Goal: Information Seeking & Learning: Learn about a topic

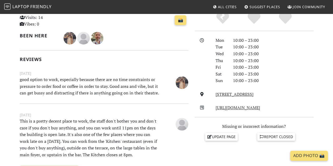
scroll to position [132, 0]
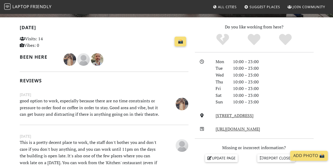
scroll to position [0, 0]
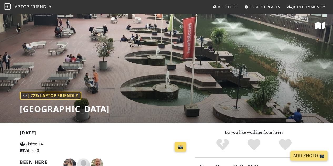
click at [182, 146] on link "📸" at bounding box center [181, 147] width 12 height 10
click at [35, 3] on link "Laptop Friendly" at bounding box center [27, 6] width 47 height 9
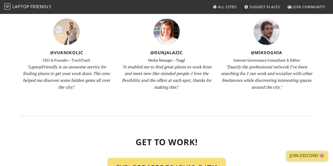
scroll to position [684, 0]
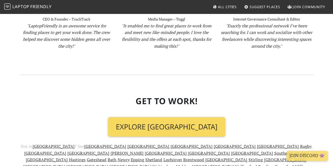
click at [192, 117] on link "Explore London" at bounding box center [166, 126] width 117 height 19
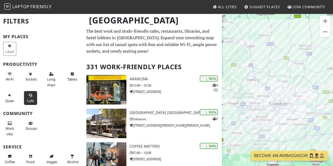
click at [28, 97] on icon at bounding box center [30, 95] width 4 height 3
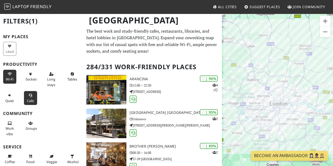
click at [7, 76] on button "Wi-Fi" at bounding box center [9, 77] width 13 height 14
click at [31, 75] on icon at bounding box center [30, 74] width 4 height 3
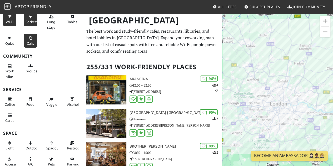
scroll to position [59, 0]
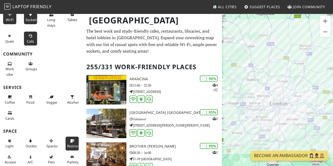
click at [68, 146] on span "Restroom" at bounding box center [75, 146] width 16 height 5
click at [329, 22] on button "Zoom in" at bounding box center [325, 21] width 11 height 11
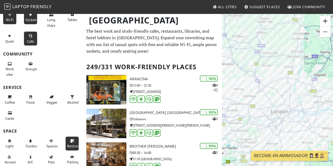
click at [329, 22] on button "Zoom in" at bounding box center [325, 21] width 11 height 11
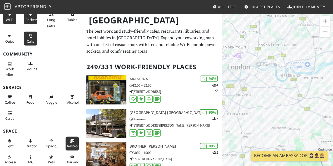
drag, startPoint x: 319, startPoint y: 78, endPoint x: 276, endPoint y: 18, distance: 74.2
click at [276, 18] on div "To navigate, press the arrow keys." at bounding box center [277, 96] width 111 height 166
click at [329, 20] on button "Zoom in" at bounding box center [325, 21] width 11 height 11
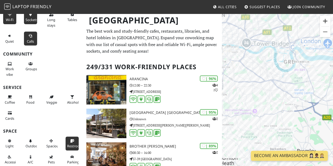
click at [329, 20] on button "Zoom in" at bounding box center [325, 21] width 11 height 11
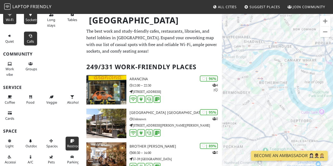
drag, startPoint x: 301, startPoint y: 50, endPoint x: 320, endPoint y: 126, distance: 78.5
click at [320, 126] on div "To navigate, press the arrow keys." at bounding box center [277, 96] width 111 height 166
click at [280, 95] on div "To navigate, press the arrow keys." at bounding box center [277, 96] width 111 height 166
click at [267, 74] on div "To navigate, press the arrow keys. Cha-Fe" at bounding box center [277, 96] width 111 height 166
click at [267, 60] on link "Cha-Fe" at bounding box center [269, 62] width 11 height 4
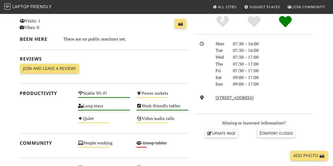
scroll to position [132, 0]
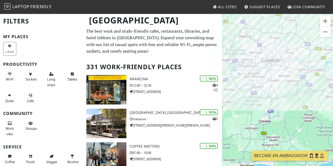
drag, startPoint x: 306, startPoint y: 124, endPoint x: 300, endPoint y: 91, distance: 33.5
click at [300, 91] on div "To navigate, press the arrow keys." at bounding box center [277, 96] width 111 height 166
click at [327, 17] on button "Zoom in" at bounding box center [325, 21] width 11 height 11
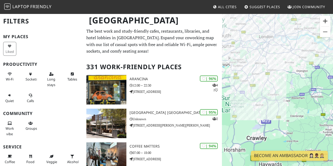
click at [327, 17] on button "Zoom in" at bounding box center [325, 21] width 11 height 11
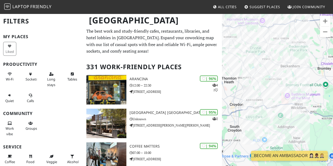
drag, startPoint x: 305, startPoint y: 40, endPoint x: 293, endPoint y: 164, distance: 125.1
click at [294, 166] on html "Laptop Friendly All Cities Suggest Places Join Community [GEOGRAPHIC_DATA] Filt…" at bounding box center [166, 83] width 333 height 166
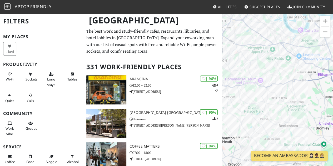
drag, startPoint x: 300, startPoint y: 99, endPoint x: 295, endPoint y: 173, distance: 74.4
click at [295, 166] on html "Laptop Friendly All Cities Suggest Places Join Community [GEOGRAPHIC_DATA] Filt…" at bounding box center [166, 83] width 333 height 166
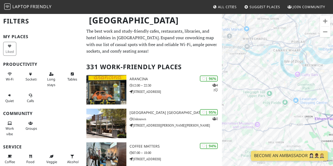
drag, startPoint x: 312, startPoint y: 103, endPoint x: 314, endPoint y: 92, distance: 11.8
click at [314, 92] on div "To navigate, press the arrow keys." at bounding box center [277, 96] width 111 height 166
click at [329, 17] on button "Zoom in" at bounding box center [325, 21] width 11 height 11
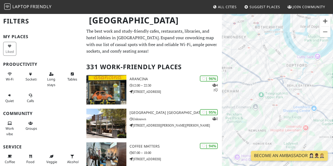
click at [329, 17] on button "Zoom in" at bounding box center [325, 21] width 11 height 11
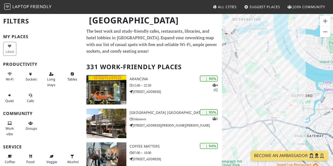
drag, startPoint x: 277, startPoint y: 50, endPoint x: 264, endPoint y: 106, distance: 57.2
click at [264, 106] on div "To navigate, press the arrow keys." at bounding box center [277, 96] width 111 height 166
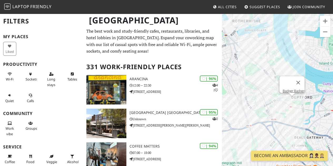
click at [292, 102] on div "To navigate, press the arrow keys. Badger Badger" at bounding box center [277, 96] width 111 height 166
click at [262, 99] on div "To navigate, press the arrow keys." at bounding box center [277, 96] width 111 height 166
click at [266, 85] on div "To navigate, press the arrow keys." at bounding box center [277, 96] width 111 height 166
click at [246, 90] on div "To navigate, press the arrow keys. Vive Living Café" at bounding box center [277, 96] width 111 height 166
click at [294, 101] on div "To navigate, press the arrow keys. Vive Living Café Badger Badger" at bounding box center [277, 96] width 111 height 166
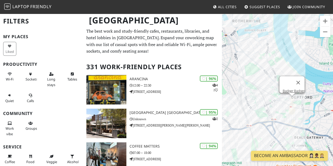
click at [244, 103] on div "To navigate, press the arrow keys. Badger Badger Badger Badger" at bounding box center [277, 96] width 111 height 166
drag, startPoint x: 247, startPoint y: 73, endPoint x: 257, endPoint y: 93, distance: 22.1
click at [257, 93] on div "To navigate, press the arrow keys. Badger Badger" at bounding box center [277, 96] width 111 height 166
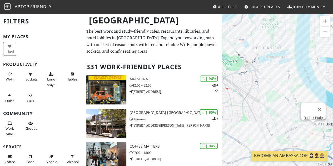
drag, startPoint x: 246, startPoint y: 77, endPoint x: 268, endPoint y: 104, distance: 34.9
click at [268, 104] on div "To navigate, press the arrow keys. Badger Badger" at bounding box center [277, 96] width 111 height 166
click at [321, 106] on button "Close" at bounding box center [320, 110] width 13 height 13
click at [327, 31] on button "Zoom out" at bounding box center [325, 32] width 11 height 11
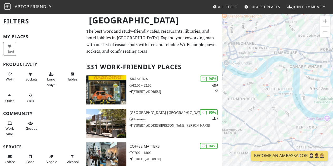
drag, startPoint x: 281, startPoint y: 69, endPoint x: 287, endPoint y: 87, distance: 18.5
click at [287, 87] on div "To navigate, press the arrow keys." at bounding box center [277, 96] width 111 height 166
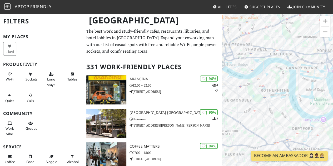
click at [308, 74] on div "To navigate, press the arrow keys." at bounding box center [277, 96] width 111 height 166
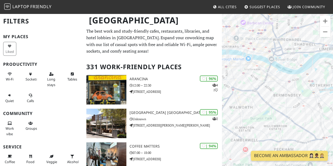
drag, startPoint x: 233, startPoint y: 98, endPoint x: 292, endPoint y: 93, distance: 59.7
click at [292, 93] on div "To navigate, press the arrow keys." at bounding box center [277, 96] width 111 height 166
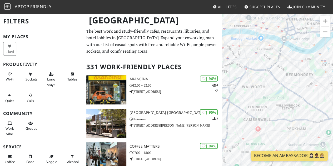
drag, startPoint x: 275, startPoint y: 111, endPoint x: 285, endPoint y: 91, distance: 21.7
click at [285, 91] on div "To navigate, press the arrow keys." at bounding box center [277, 96] width 111 height 166
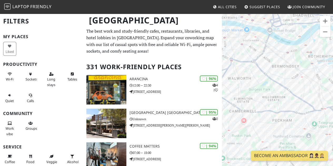
drag, startPoint x: 307, startPoint y: 34, endPoint x: 292, endPoint y: 26, distance: 16.5
click at [292, 26] on div "To navigate, press the arrow keys." at bounding box center [277, 96] width 111 height 166
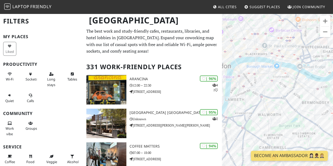
drag, startPoint x: 271, startPoint y: 80, endPoint x: 297, endPoint y: 118, distance: 46.3
click at [297, 118] on div "To navigate, press the arrow keys." at bounding box center [277, 96] width 111 height 166
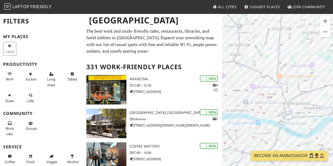
drag, startPoint x: 285, startPoint y: 84, endPoint x: 262, endPoint y: 141, distance: 61.9
click at [262, 141] on div "To navigate, press the arrow keys." at bounding box center [277, 96] width 111 height 166
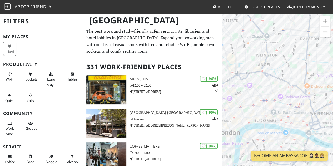
drag, startPoint x: 242, startPoint y: 58, endPoint x: 273, endPoint y: 69, distance: 32.5
click at [273, 69] on div "To navigate, press the arrow keys." at bounding box center [277, 96] width 111 height 166
